Goal: Check status

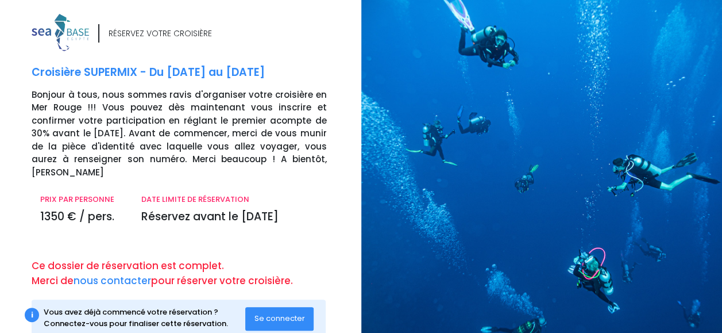
click at [278, 313] on span "Se connecter" at bounding box center [280, 318] width 51 height 11
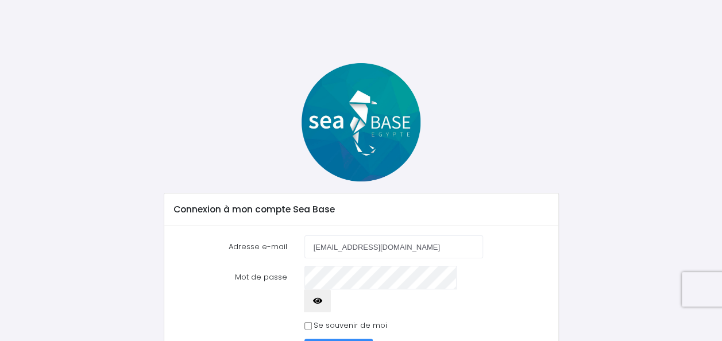
type input "coralie.preux@axa.com"
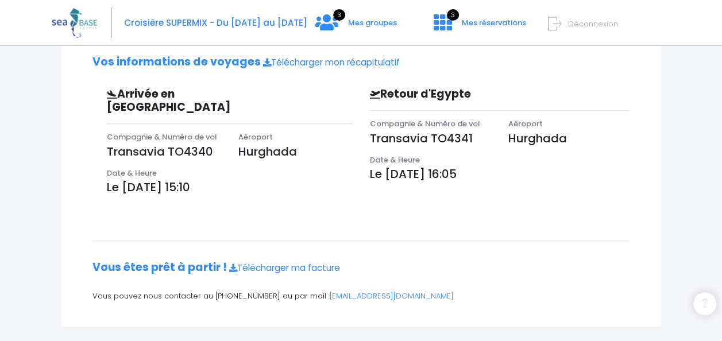
scroll to position [56, 0]
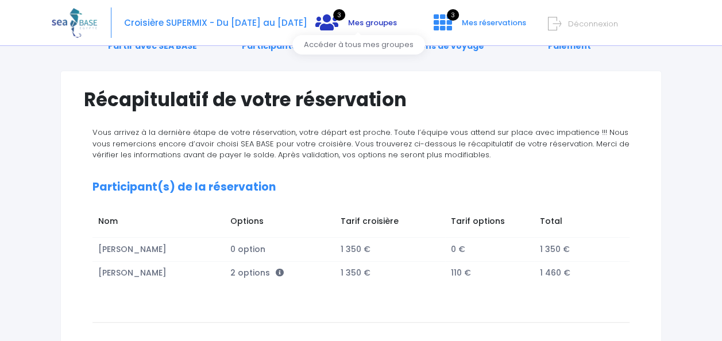
click at [384, 22] on span "Mes groupes" at bounding box center [372, 22] width 49 height 11
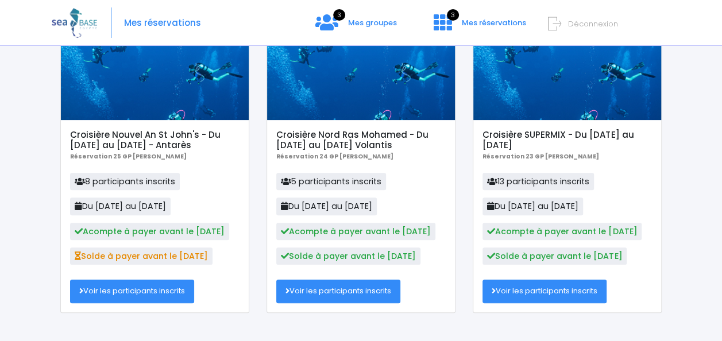
scroll to position [115, 0]
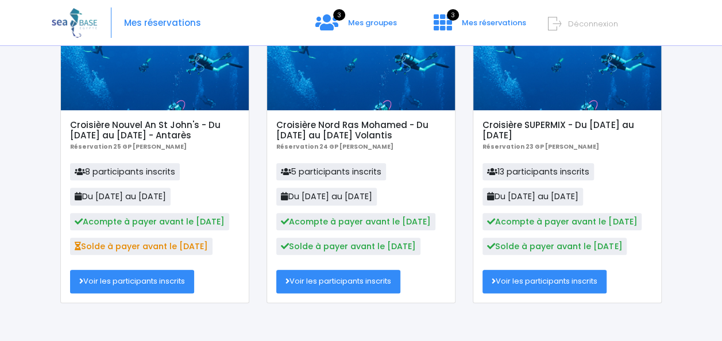
click at [160, 279] on link "Voir les participants inscrits" at bounding box center [132, 281] width 124 height 23
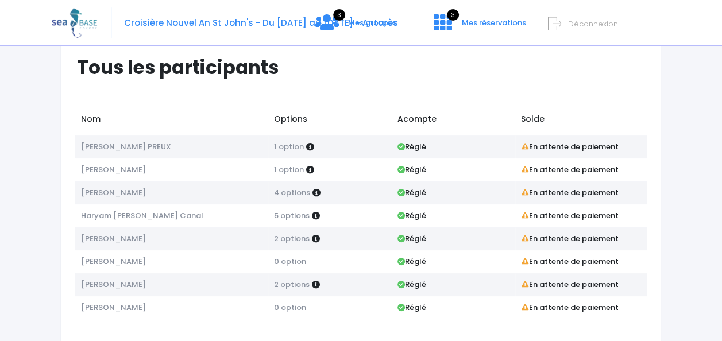
scroll to position [57, 0]
